Goal: Book appointment/travel/reservation

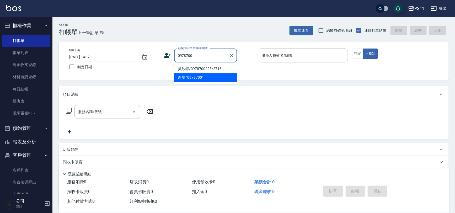
click at [218, 69] on li "吳欣錞/0978700225/2713" at bounding box center [205, 69] width 63 height 9
type input "吳欣錞/0978700225/2713"
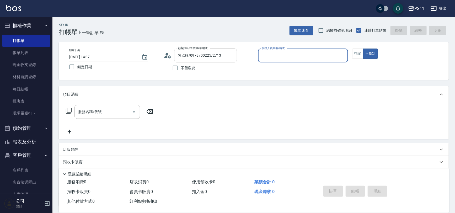
click at [277, 60] on div "服務人員姓名/編號" at bounding box center [303, 56] width 90 height 14
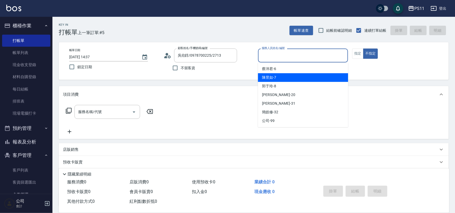
click at [283, 79] on div "[PERSON_NAME]-7" at bounding box center [303, 77] width 90 height 9
type input "陳昱如-7"
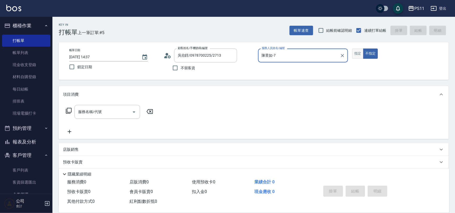
click at [359, 57] on button "指定" at bounding box center [357, 54] width 11 height 10
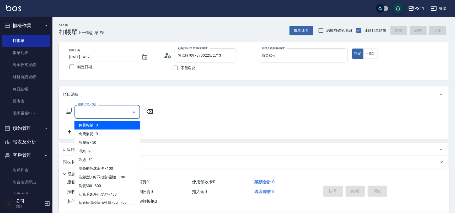
click at [105, 115] on input "服務名稱/代號" at bounding box center [103, 111] width 53 height 9
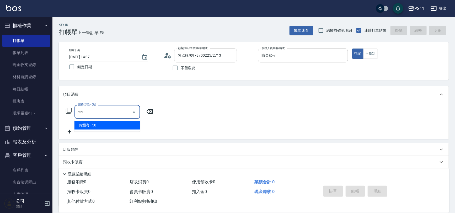
type input "剪瀏海(250)"
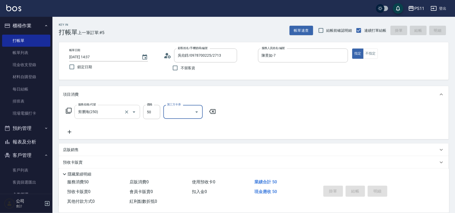
type input "[DATE] 15:35"
